Goal: Task Accomplishment & Management: Use online tool/utility

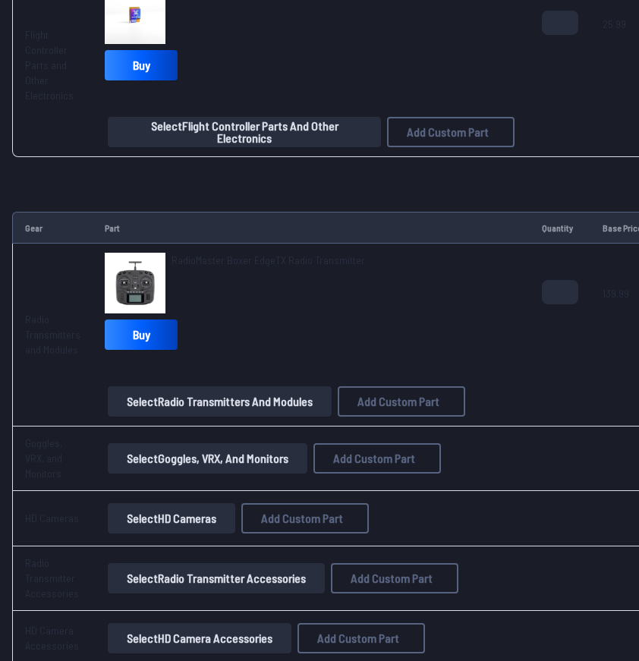
scroll to position [1830, 0]
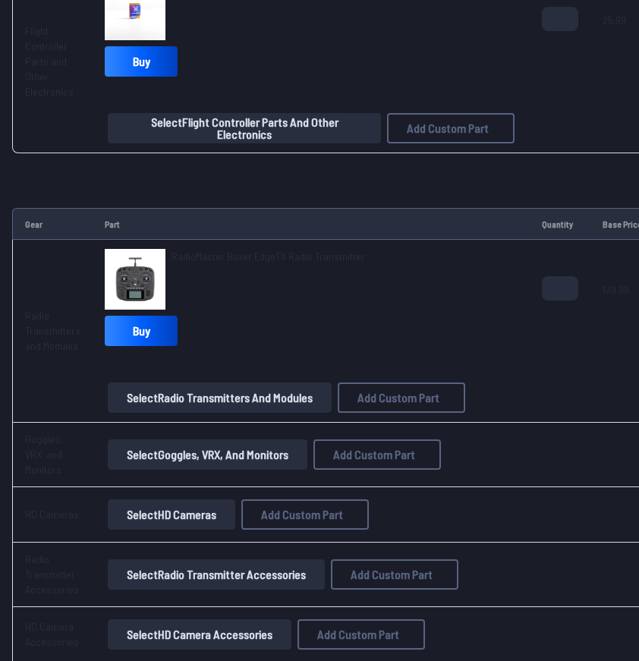
click at [223, 256] on span "RadioMaster Boxer EdgeTX Radio Transmitter" at bounding box center [267, 255] width 193 height 13
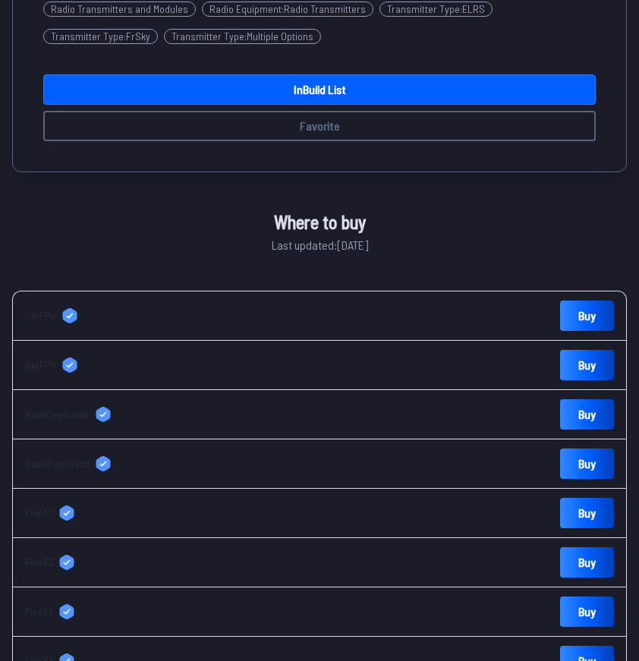
scroll to position [675, 0]
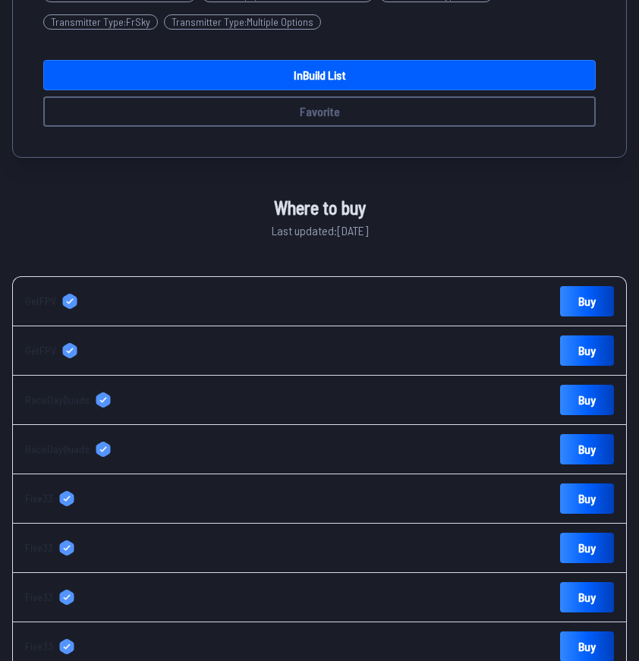
click at [39, 303] on span "GetFPV" at bounding box center [40, 300] width 31 height 15
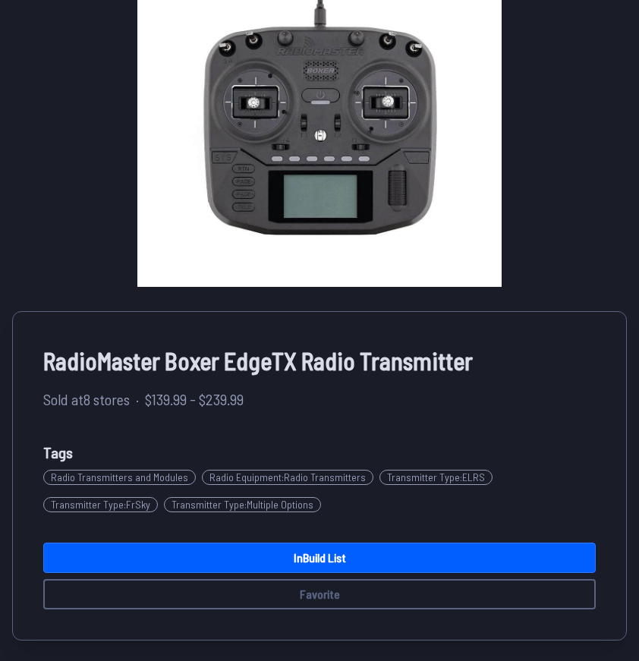
scroll to position [0, 0]
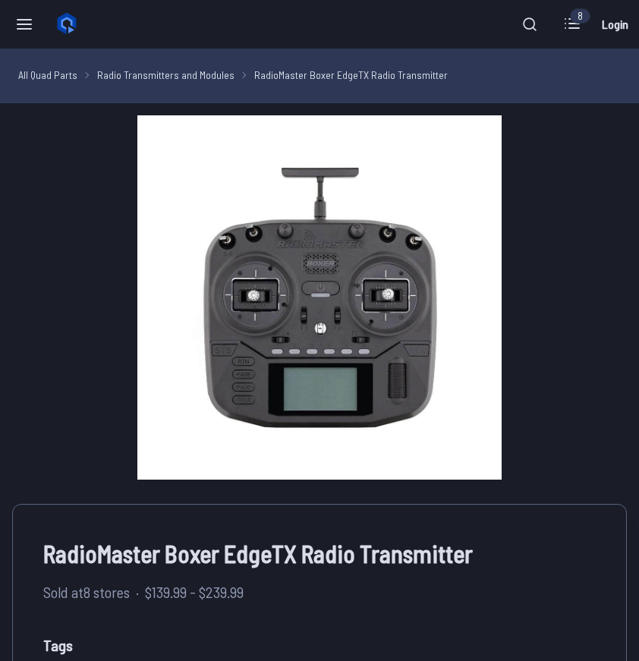
click at [359, 550] on span "RadioMaster Boxer EdgeTX Radio Transmitter" at bounding box center [319, 553] width 552 height 36
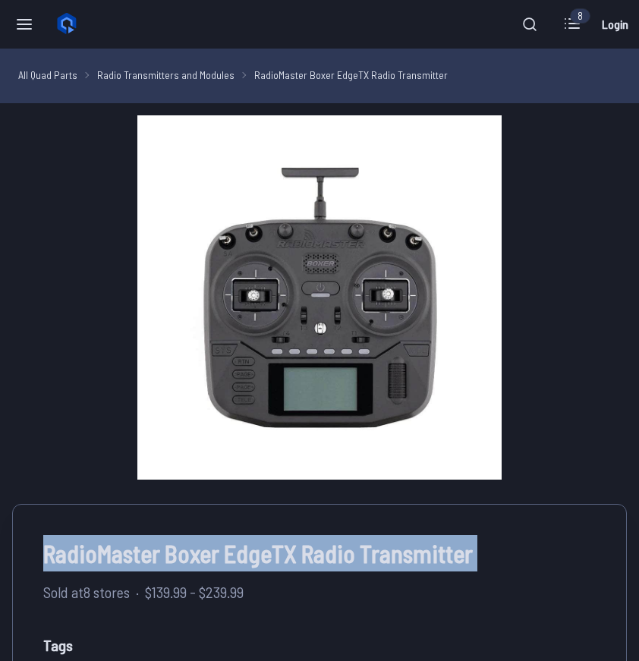
click at [359, 550] on span "RadioMaster Boxer EdgeTX Radio Transmitter" at bounding box center [319, 553] width 552 height 36
copy div "RadioMaster Boxer EdgeTX Radio Transmitter"
click at [21, 25] on icon at bounding box center [24, 24] width 18 height 18
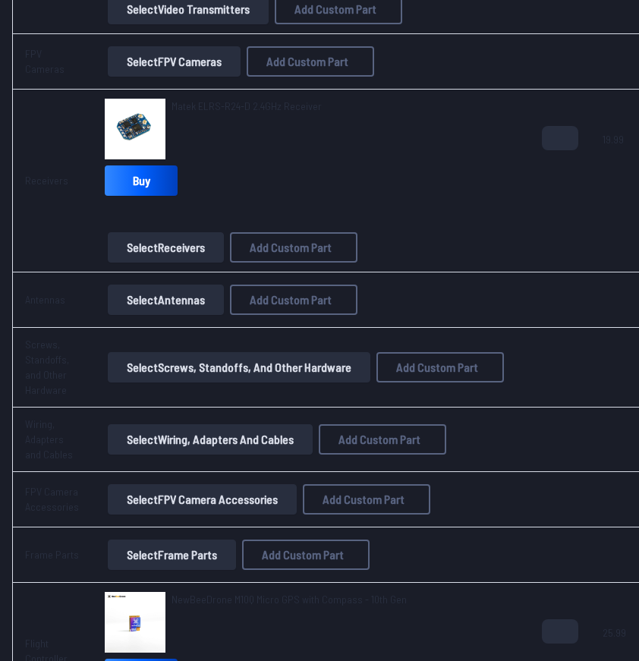
scroll to position [1228, 0]
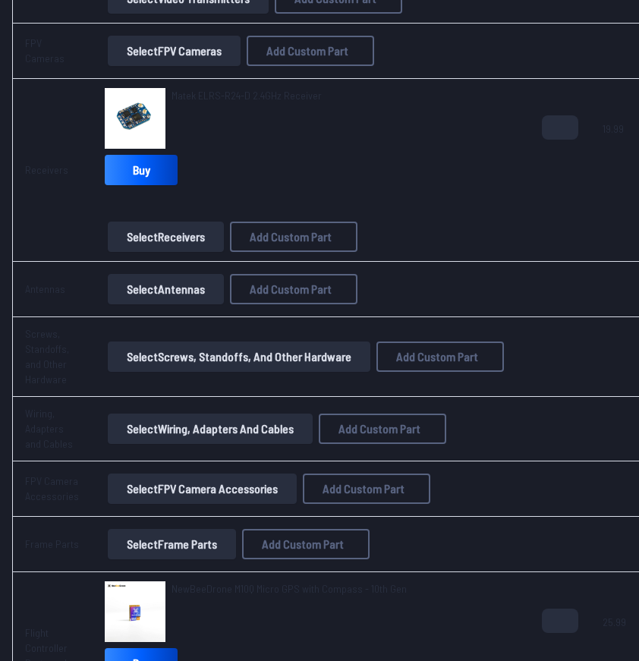
click at [166, 290] on button "Select Antennas" at bounding box center [166, 289] width 116 height 30
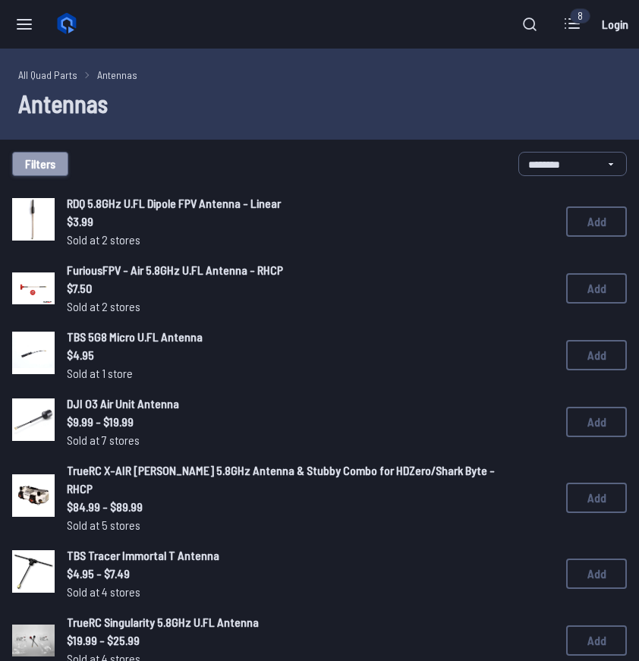
click at [47, 164] on button "Filters" at bounding box center [40, 164] width 56 height 24
click at [210, 127] on input at bounding box center [313, 138] width 311 height 22
click at [172, 431] on label "5.8GHz" at bounding box center [319, 435] width 322 height 27
click at [40, 162] on button "Filters" at bounding box center [40, 164] width 56 height 24
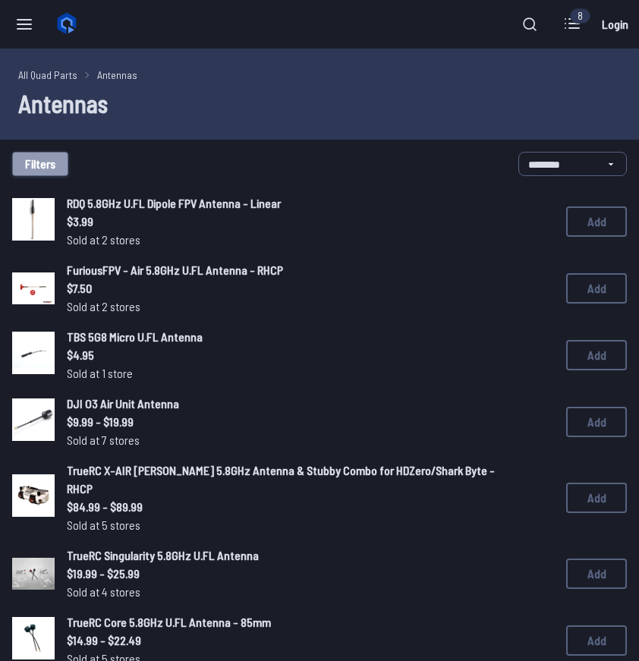
click at [41, 165] on button "Filters" at bounding box center [40, 164] width 56 height 24
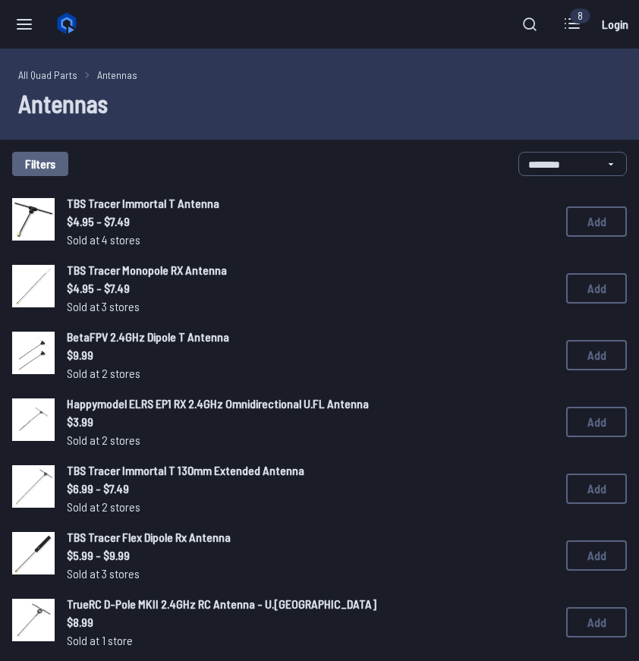
click at [212, 127] on input at bounding box center [313, 138] width 311 height 22
click button "Clear" at bounding box center [0, 0] width 0 height 0
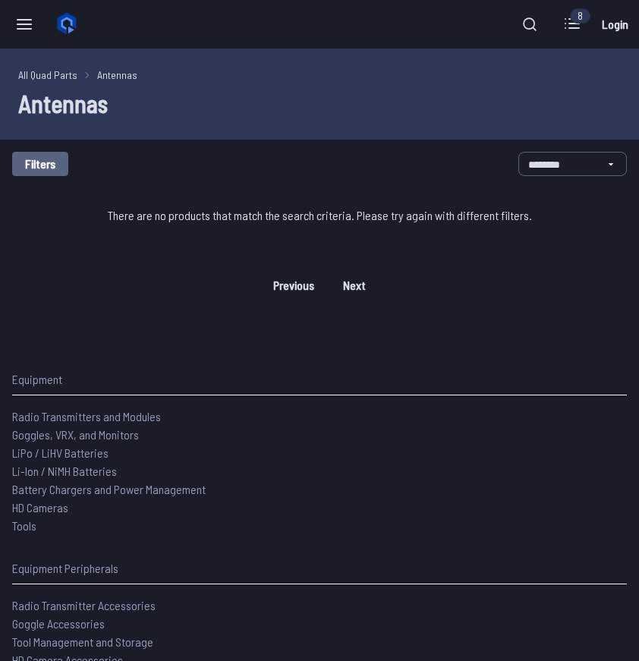
click at [69, 171] on div "Filters" at bounding box center [253, 164] width 482 height 24
click at [46, 165] on button "Filters" at bounding box center [40, 164] width 56 height 24
click at [227, 127] on input "**********" at bounding box center [313, 138] width 311 height 22
click at [276, 127] on input "**********" at bounding box center [313, 138] width 311 height 22
type input "*****"
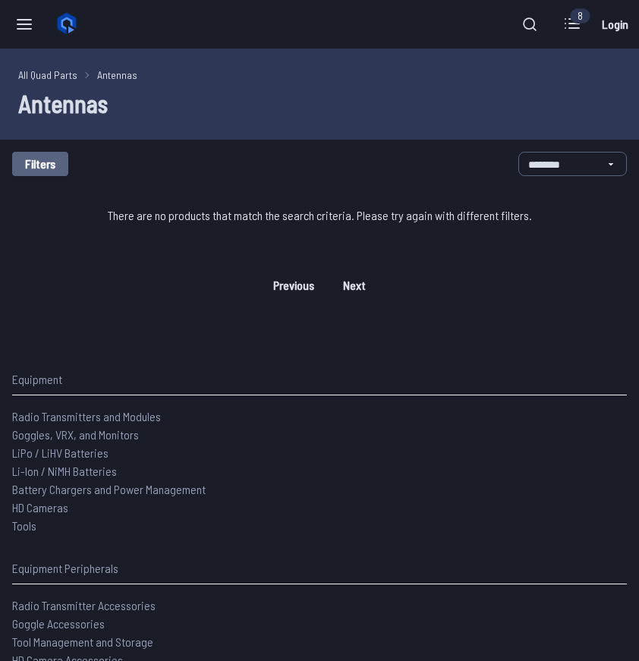
click button "Clear" at bounding box center [0, 0] width 0 height 0
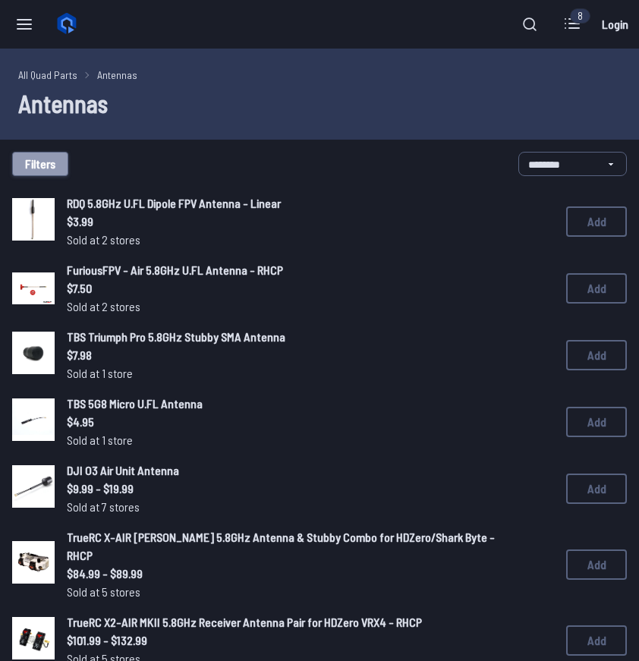
click at [40, 155] on button "Filters" at bounding box center [40, 164] width 56 height 24
click at [85, 145] on div "Filters Antenna Connector MMCX Other RP-SMA SMA U.FL (IPEX) Antenna Frequency 2…" at bounding box center [319, 330] width 639 height 661
click at [469, 78] on icon at bounding box center [462, 85] width 14 height 14
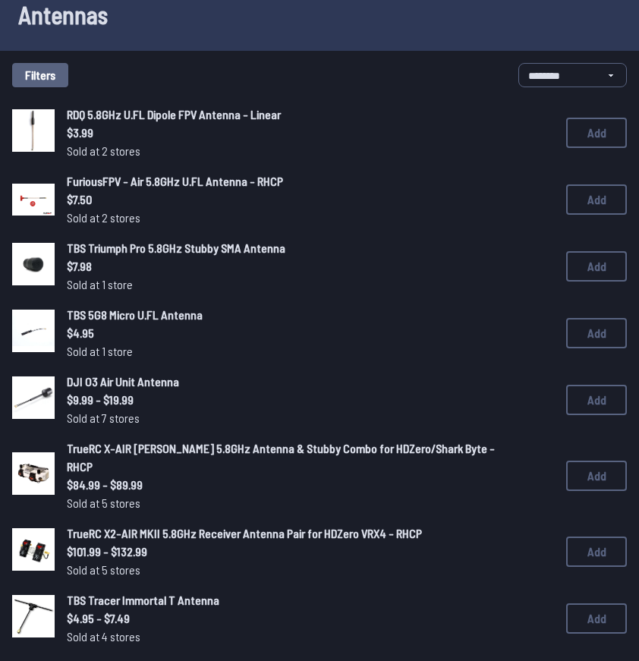
scroll to position [91, 0]
